Goal: Information Seeking & Learning: Learn about a topic

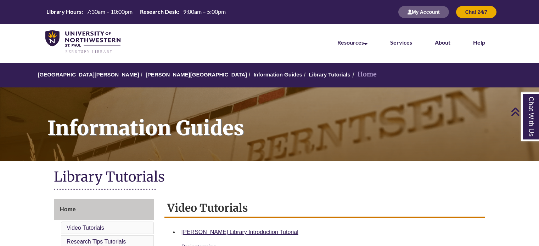
scroll to position [177, 0]
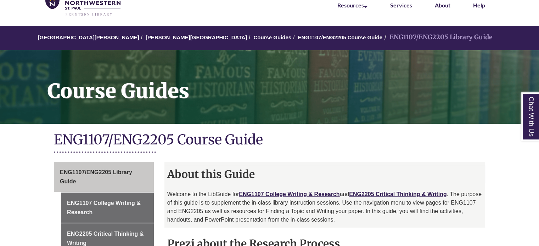
scroll to position [142, 0]
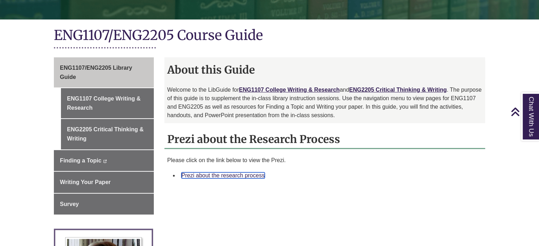
click at [217, 174] on link "Prezi about the research process" at bounding box center [222, 176] width 83 height 6
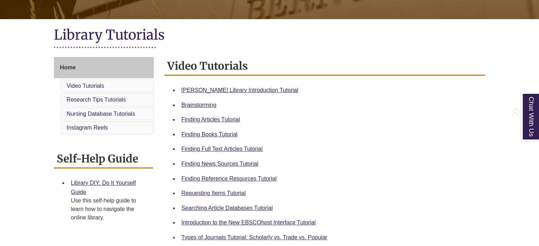
scroll to position [177, 0]
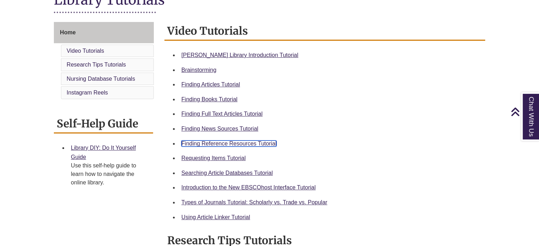
click at [217, 141] on link "Finding Reference Resources Tutorial" at bounding box center [228, 144] width 95 height 6
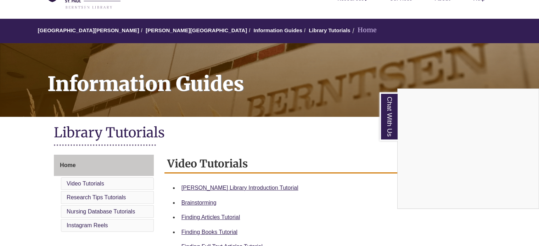
scroll to position [0, 0]
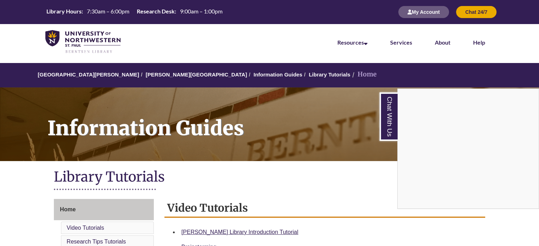
click at [425, 12] on div "Chat With Us" at bounding box center [269, 123] width 539 height 246
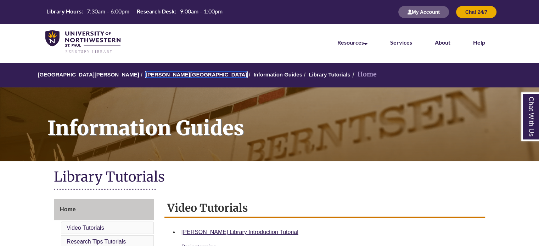
click at [156, 74] on link "[PERSON_NAME][GEOGRAPHIC_DATA]" at bounding box center [196, 75] width 101 height 6
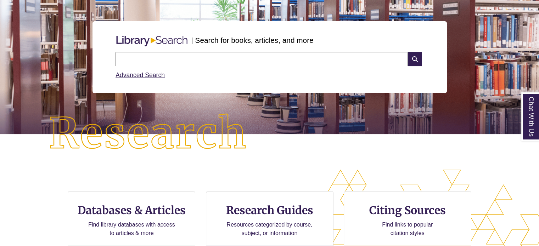
scroll to position [142, 0]
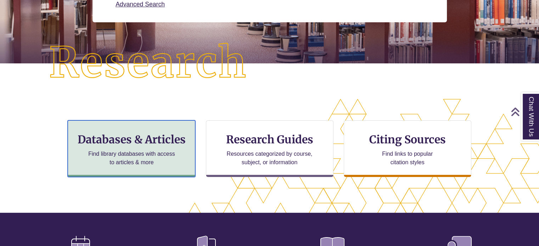
click at [143, 164] on p "Find library databases with access to articles & more" at bounding box center [131, 158] width 93 height 17
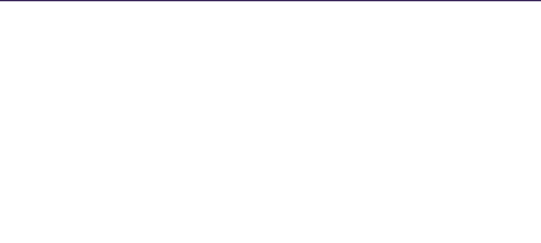
select select "Database Subject Filter"
select select "Database Types Filter"
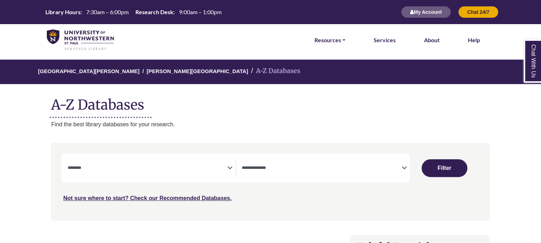
select select "Database Subject Filter"
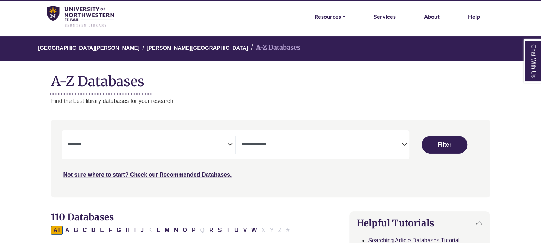
scroll to position [35, 0]
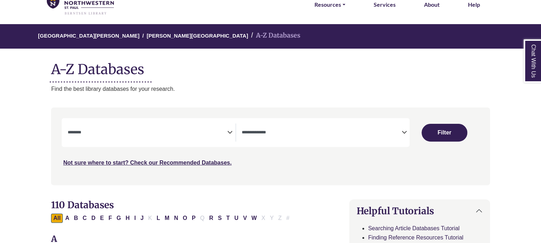
click at [285, 133] on textarea "Search" at bounding box center [321, 133] width 159 height 6
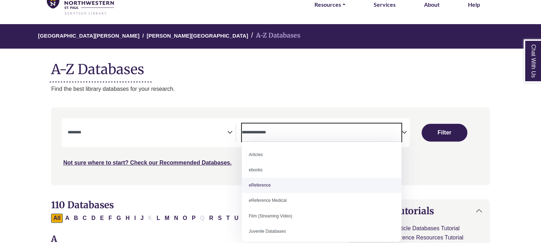
select select "*****"
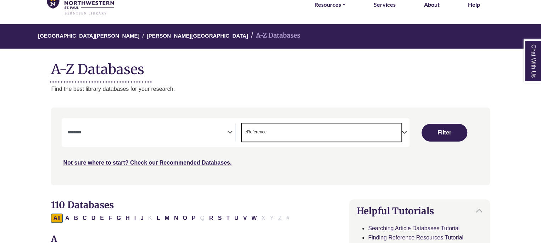
scroll to position [14, 0]
click at [219, 133] on textarea "Search" at bounding box center [146, 133] width 159 height 6
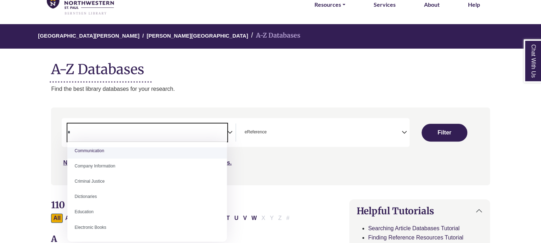
scroll to position [0, 0]
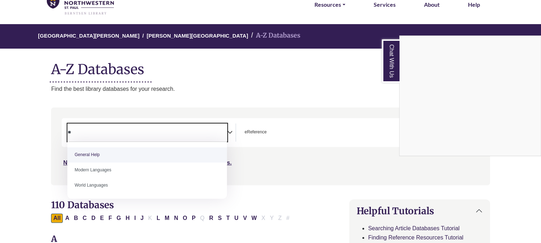
type textarea "**"
select select "*****"
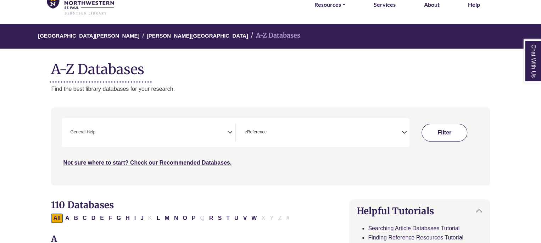
click at [448, 134] on button "Filter" at bounding box center [444, 133] width 46 height 18
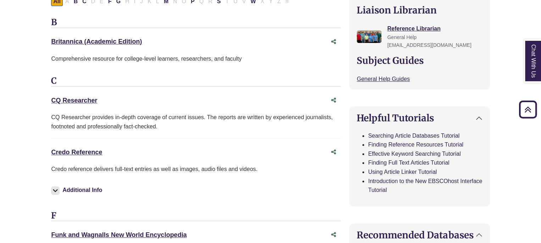
scroll to position [319, 0]
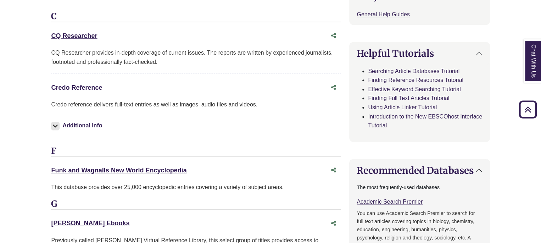
click at [90, 89] on link "Credo Reference This link opens in a new window" at bounding box center [76, 87] width 51 height 7
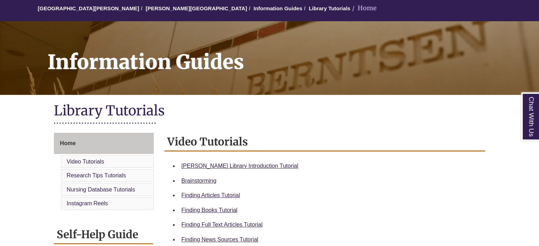
scroll to position [142, 0]
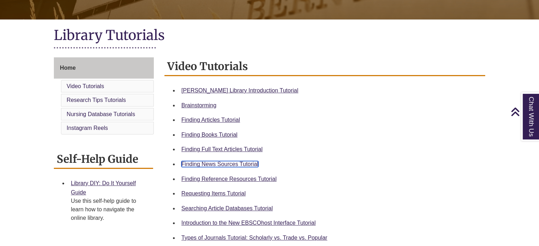
click at [217, 165] on link "Finding News Sources Tutorial" at bounding box center [219, 164] width 77 height 6
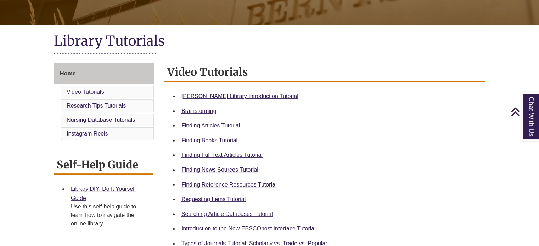
scroll to position [0, 0]
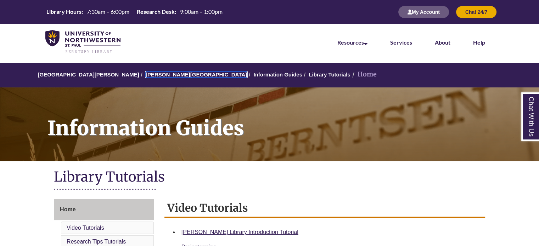
click at [155, 73] on link "[PERSON_NAME][GEOGRAPHIC_DATA]" at bounding box center [196, 75] width 101 height 6
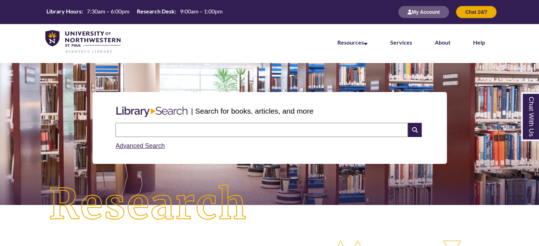
click at [166, 131] on input "text" at bounding box center [262, 130] width 292 height 14
type input "**********"
